Goal: Find specific page/section: Find specific page/section

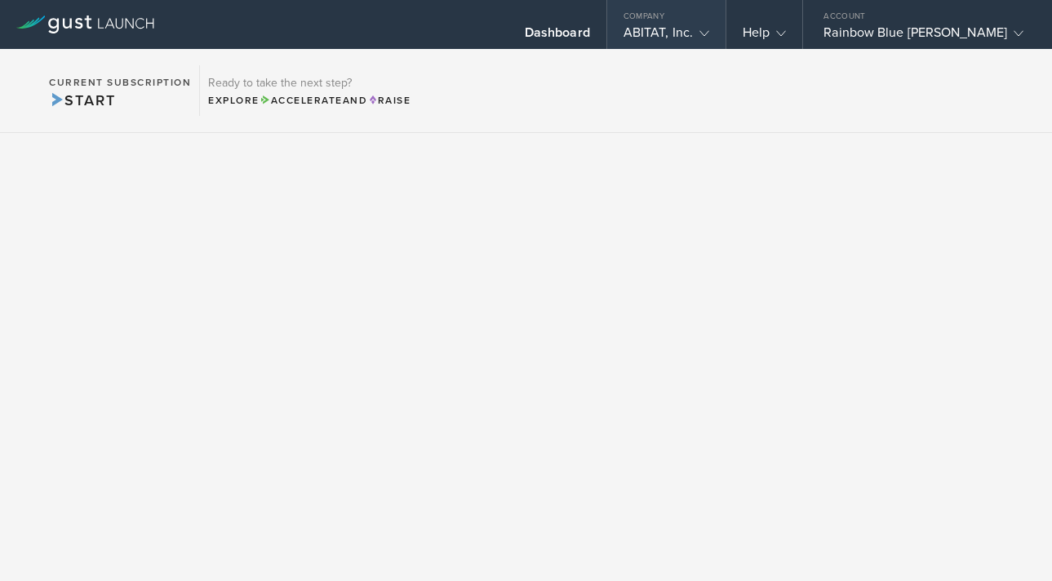
click at [709, 42] on div "ABITAT, Inc." at bounding box center [666, 36] width 86 height 24
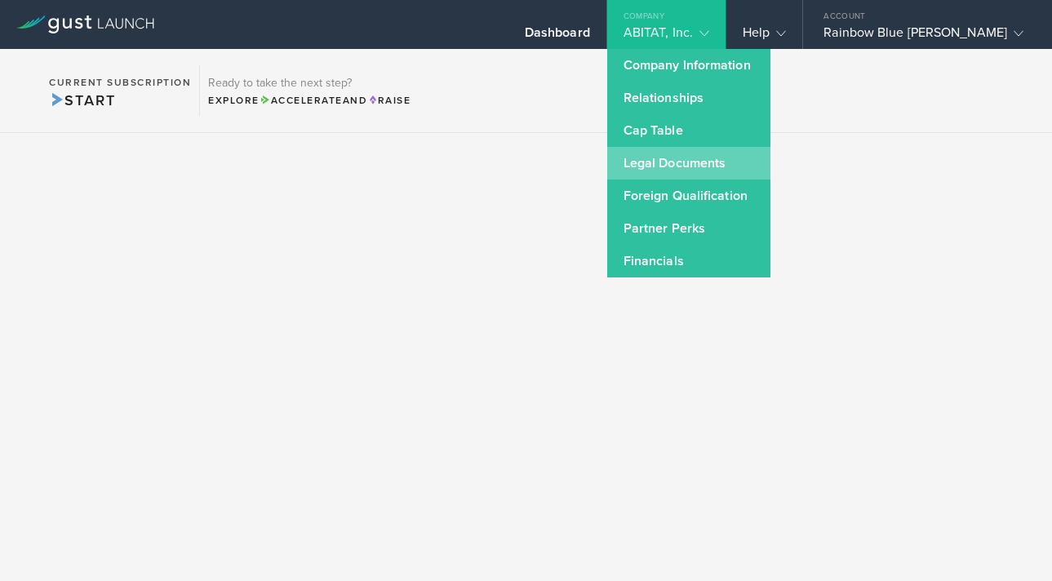
click at [730, 157] on link "Legal Documents" at bounding box center [688, 163] width 163 height 33
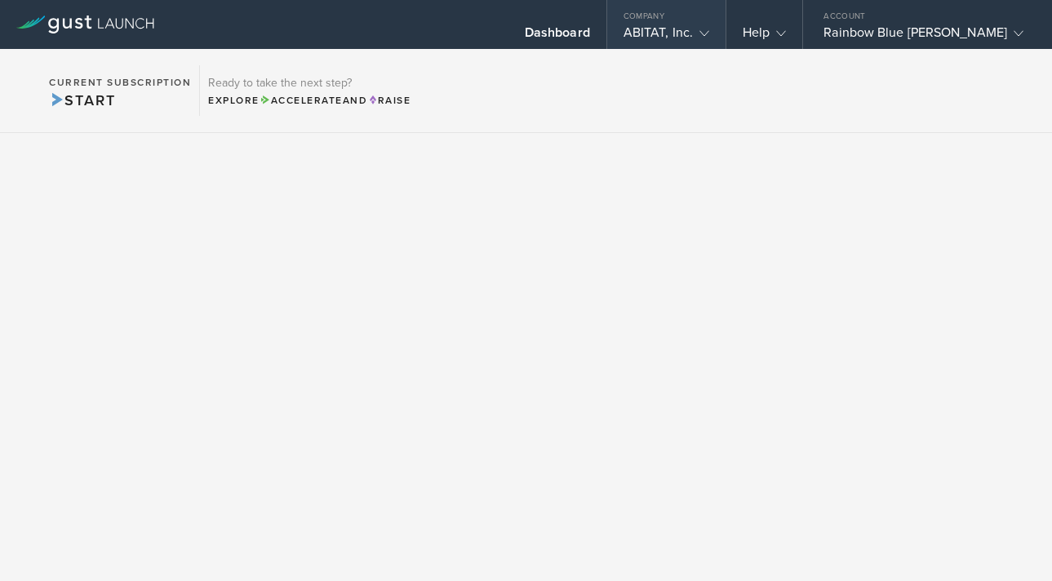
click at [725, 20] on div "Company" at bounding box center [666, 12] width 118 height 24
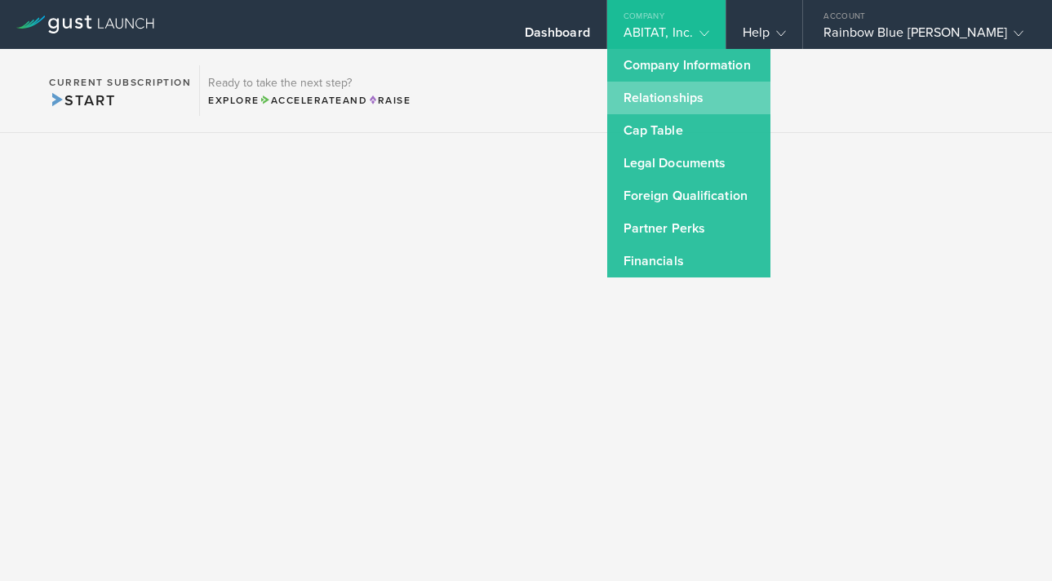
click at [747, 106] on link "Relationships" at bounding box center [688, 98] width 163 height 33
